Goal: Book appointment/travel/reservation

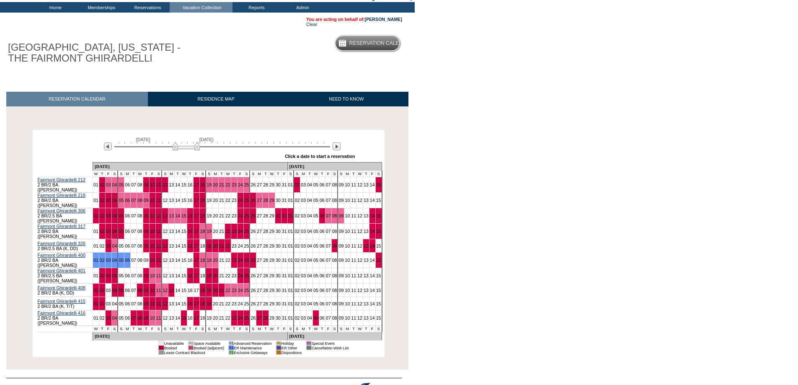
scroll to position [72, 0]
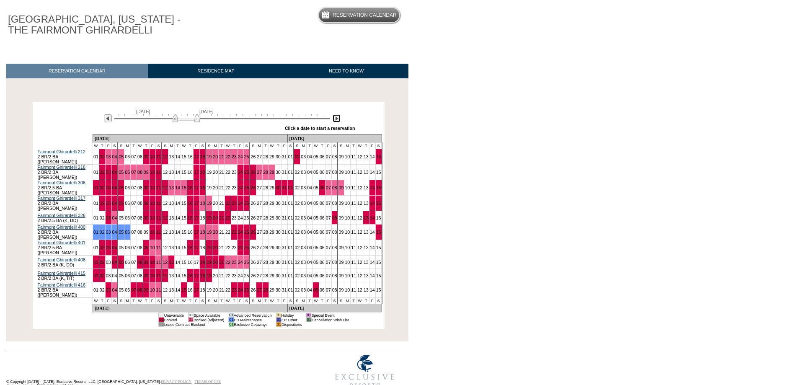
click at [336, 121] on img at bounding box center [337, 118] width 8 height 8
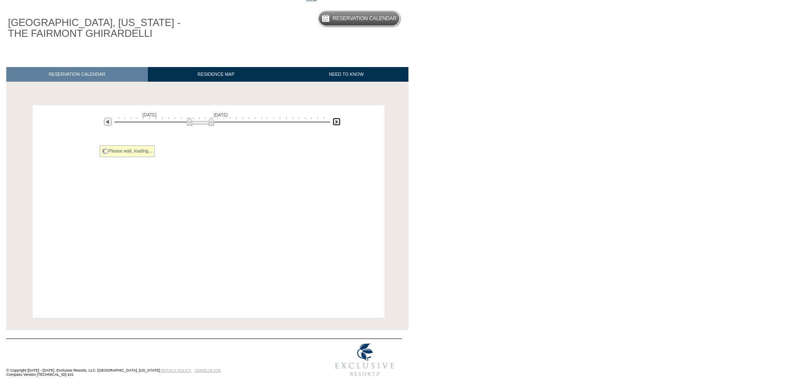
click at [336, 121] on img at bounding box center [337, 122] width 8 height 8
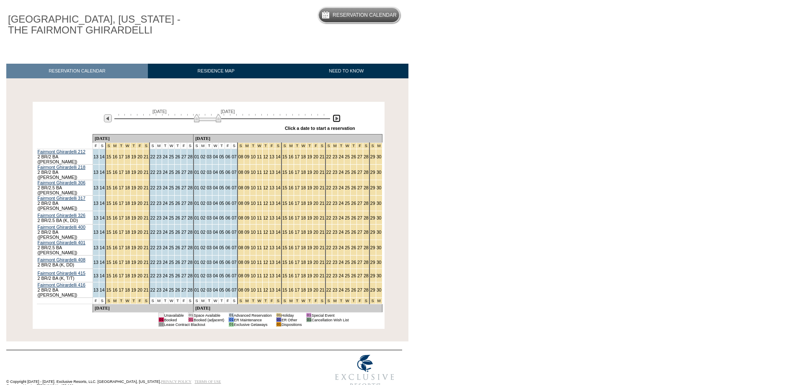
click at [336, 121] on img at bounding box center [337, 118] width 8 height 8
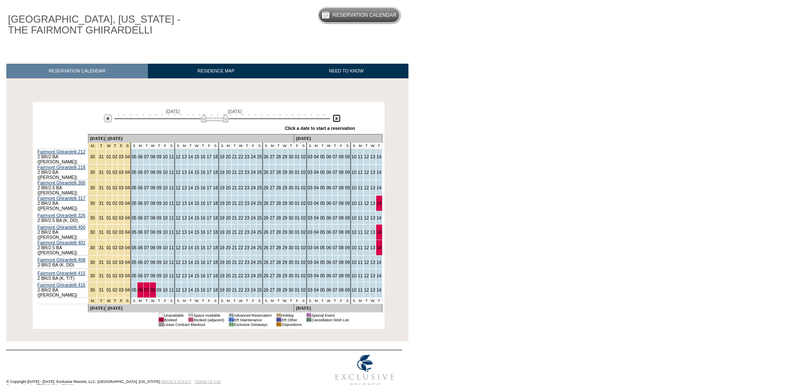
click at [225, 121] on img at bounding box center [214, 118] width 27 height 8
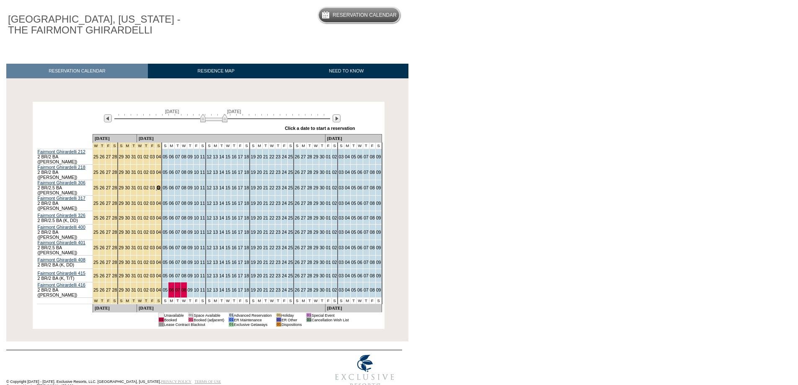
click at [156, 185] on link "04" at bounding box center [158, 187] width 5 height 5
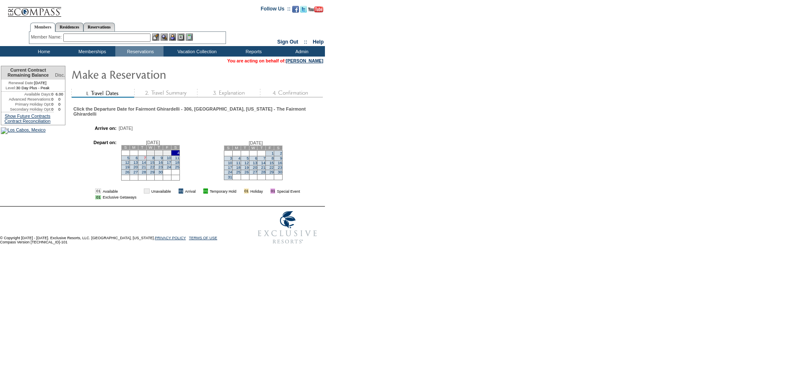
click at [146, 160] on link "7" at bounding box center [145, 158] width 2 height 4
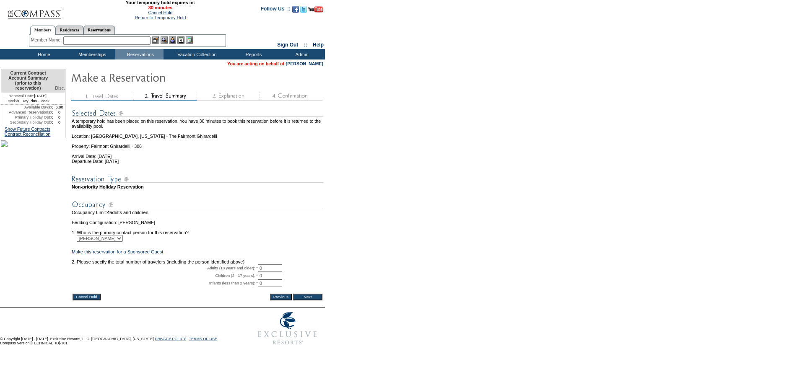
click at [85, 301] on input "Cancel Hold" at bounding box center [87, 297] width 28 height 7
